Goal: Ask a question

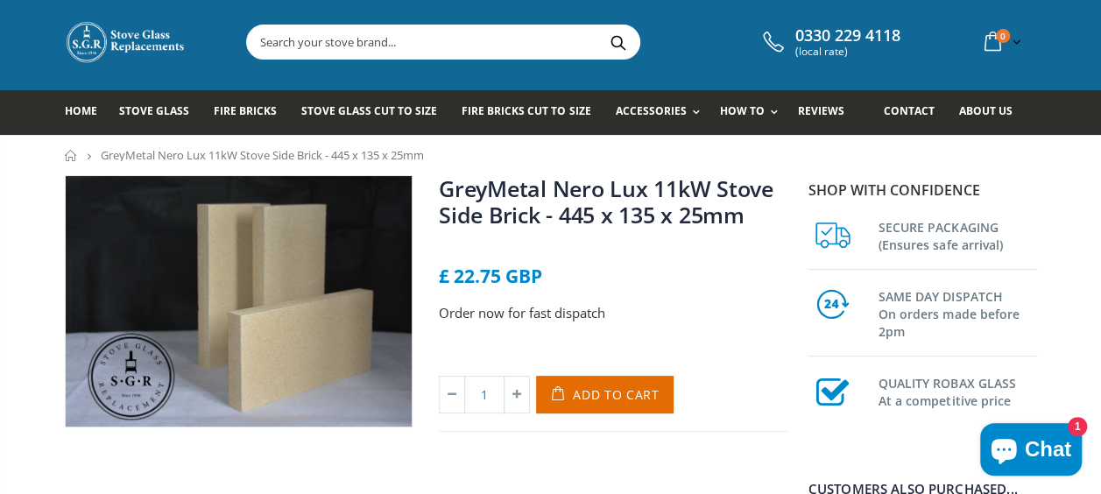
scroll to position [28, 0]
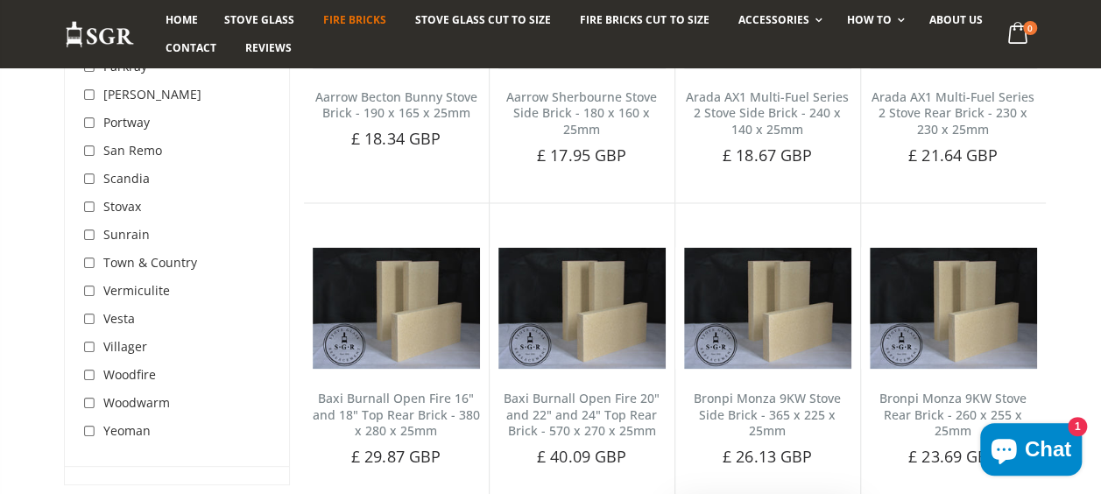
scroll to position [1300, 0]
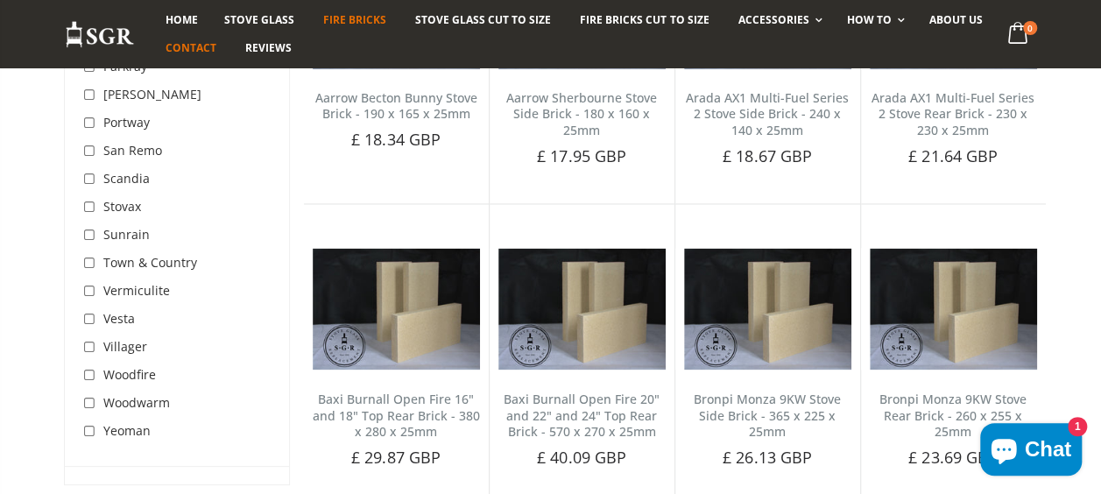
click at [180, 52] on span "Contact" at bounding box center [191, 47] width 51 height 15
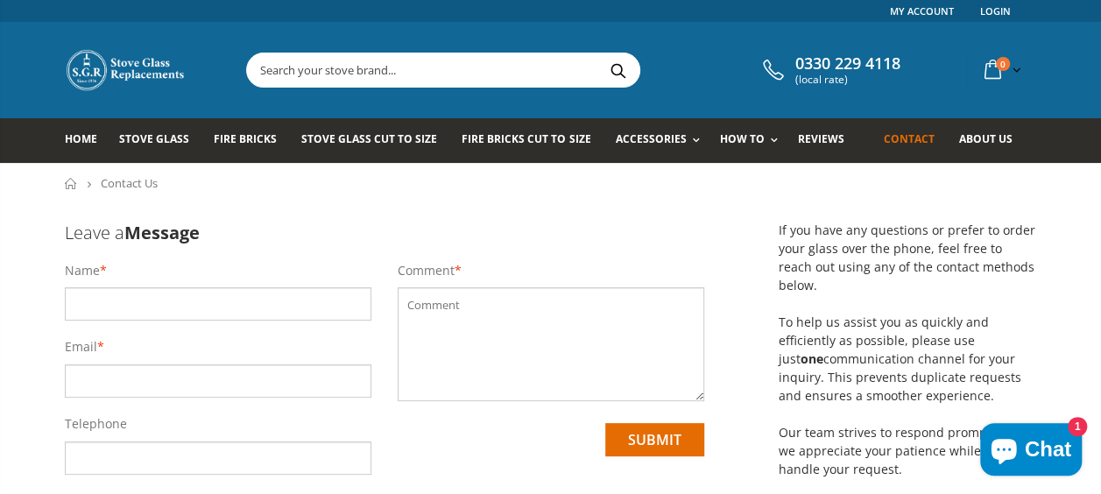
click at [216, 308] on input "text" at bounding box center [218, 303] width 307 height 33
type input "Lisa Jenner"
click at [202, 387] on input "email" at bounding box center [218, 381] width 307 height 33
type input "lisajenner43@gmail.com"
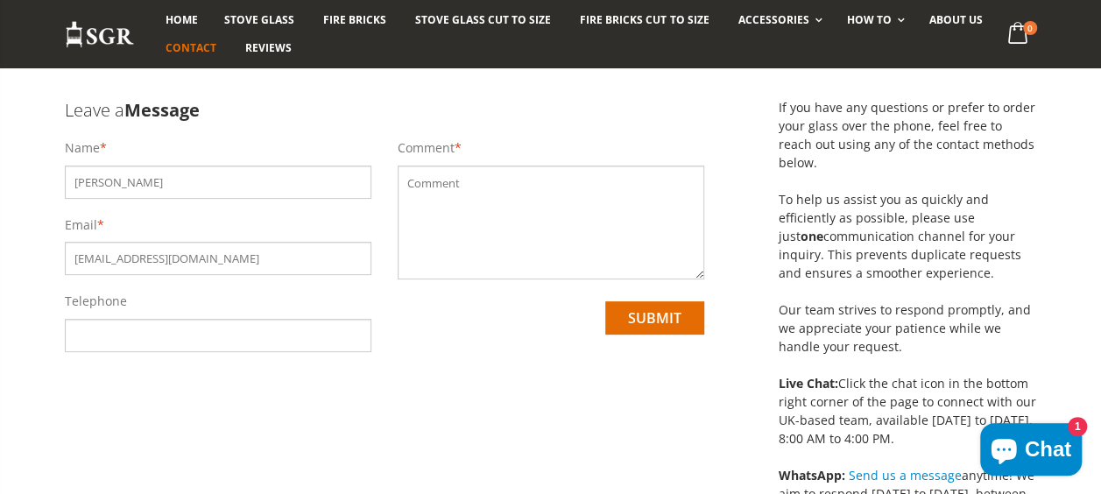
scroll to position [138, 0]
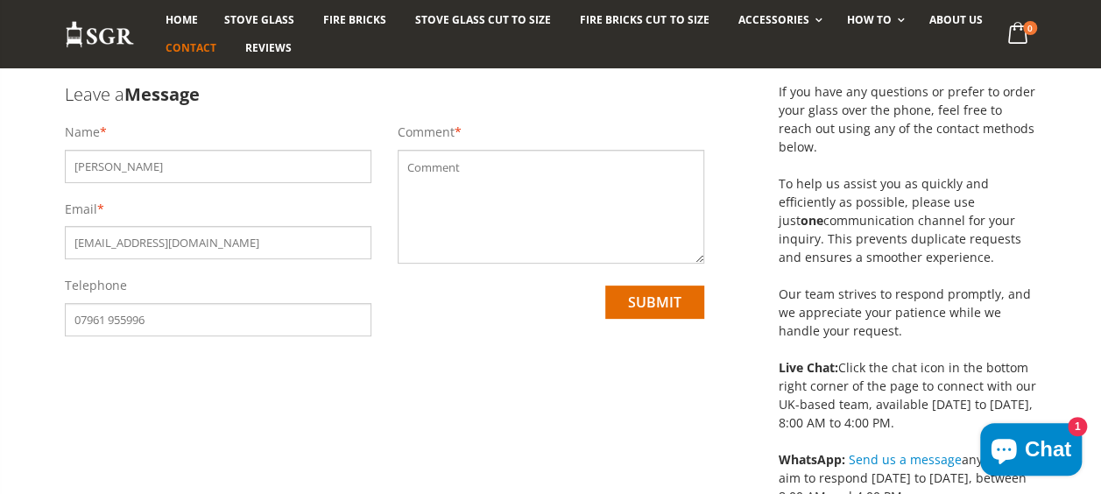
type input "07961 955996"
click at [461, 170] on textarea at bounding box center [551, 207] width 307 height 114
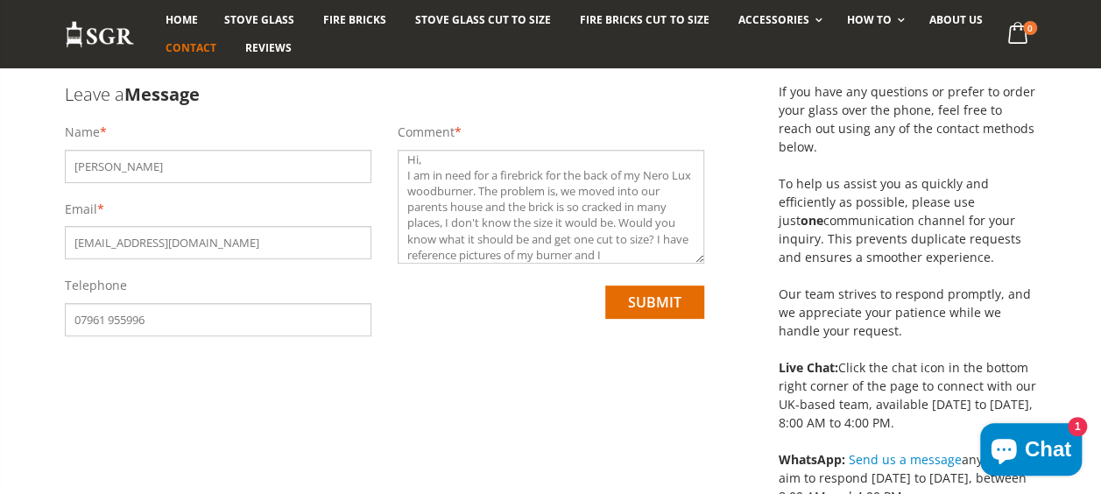
scroll to position [24, 0]
click at [551, 256] on textarea "Hi, I am in need for a firebrick for the back of my Nero Lux woodburner. The pr…" at bounding box center [551, 207] width 307 height 114
click at [465, 257] on textarea "Hi, I am in need for a firebrick for the back of my Nero Lux woodburner. The pr…" at bounding box center [551, 207] width 307 height 114
click at [578, 258] on textarea "Hi, I am in need for a firebrick for the back of my Nero Lux woodburner. The pr…" at bounding box center [551, 207] width 307 height 114
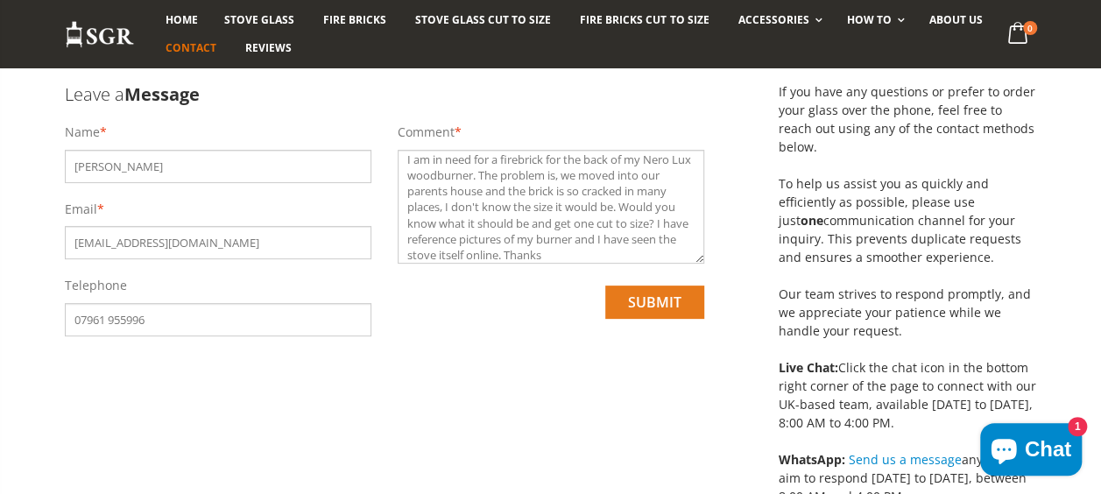
type textarea "Hi, I am in need for a firebrick for the back of my Nero Lux woodburner. The pr…"
click at [644, 301] on input "submit" at bounding box center [655, 302] width 99 height 33
click at [161, 364] on form "Leave a Message Name * Lisa Jenner Email * lisajenner43@gmail.com Telephone 079…" at bounding box center [385, 231] width 640 height 333
click at [109, 317] on input "07961 955996" at bounding box center [218, 319] width 307 height 33
type input "07961955996"
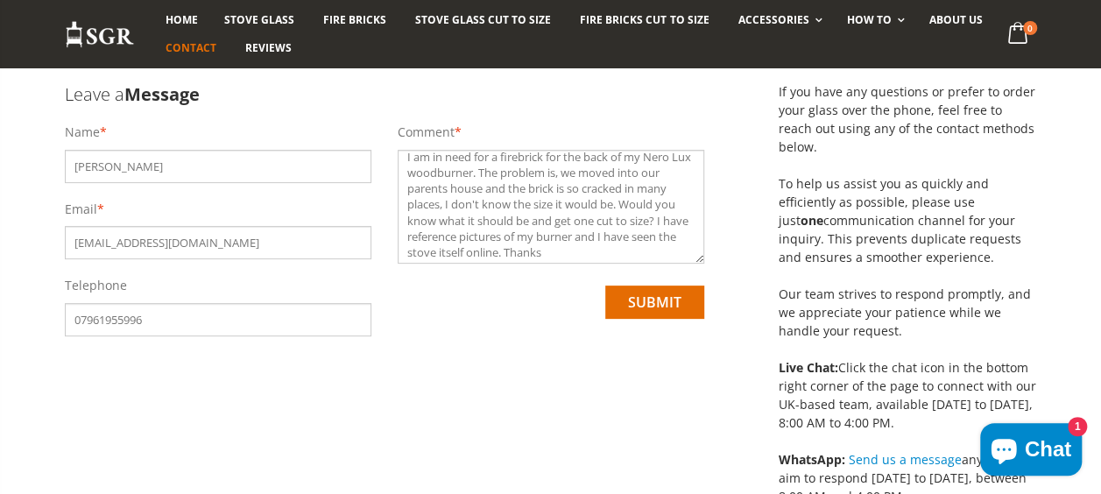
scroll to position [0, 0]
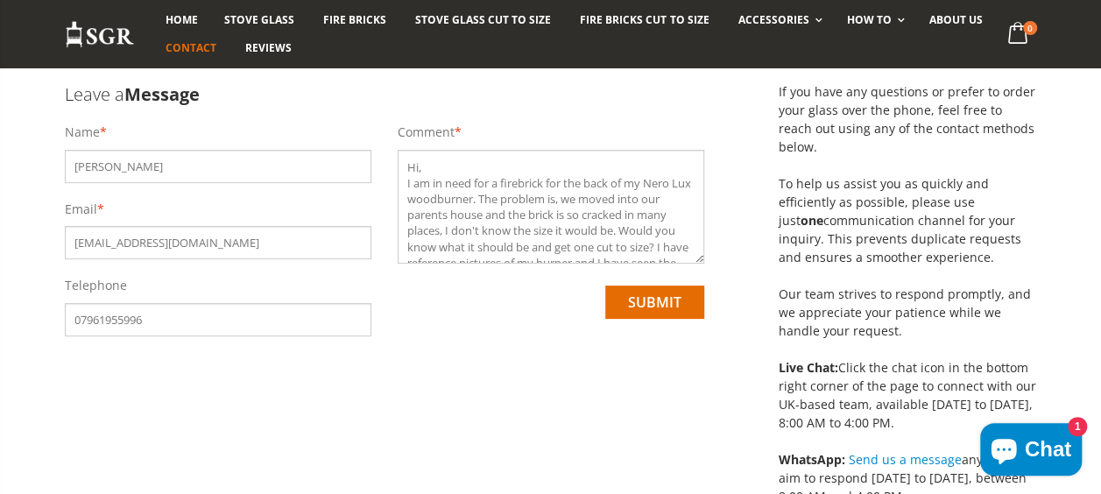
drag, startPoint x: 632, startPoint y: 257, endPoint x: 390, endPoint y: 144, distance: 267.0
click at [390, 144] on div "Comment * Hi, I am in need for a firebrick for the back of my Nero Lux woodburn…" at bounding box center [551, 239] width 333 height 230
click at [1016, 450] on icon "Chat window" at bounding box center [1003, 451] width 25 height 25
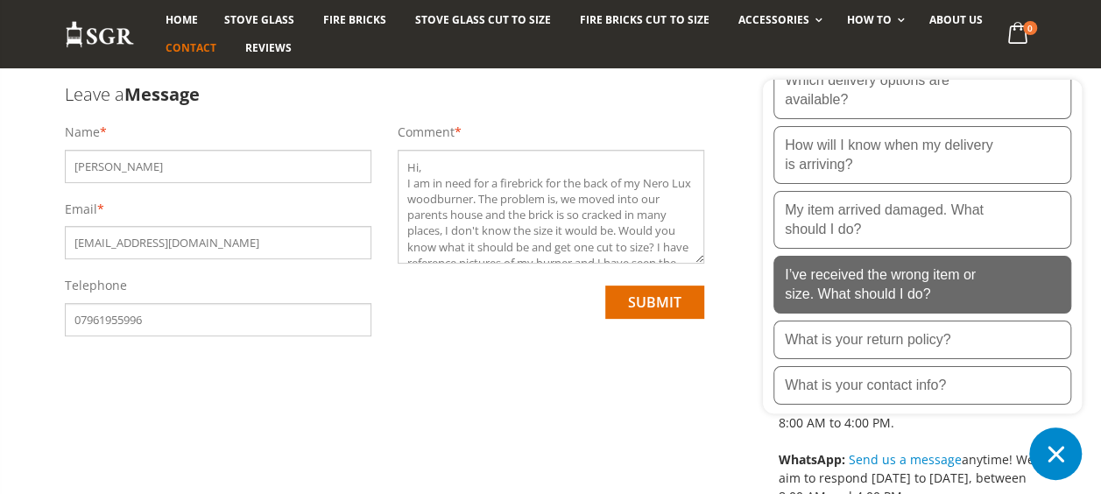
scroll to position [747, 0]
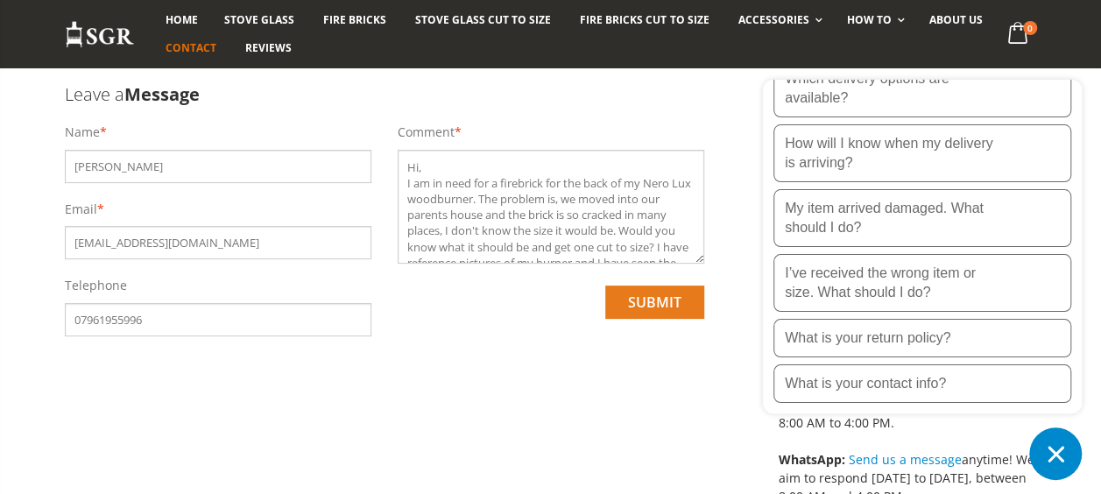
click at [668, 294] on input "submit" at bounding box center [655, 302] width 99 height 33
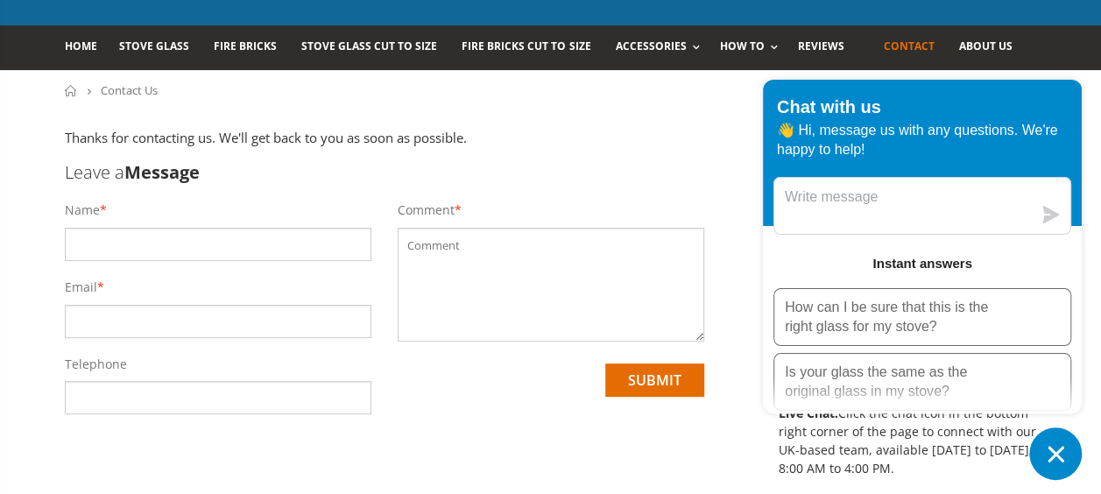
scroll to position [91, 0]
